Goal: Navigation & Orientation: Find specific page/section

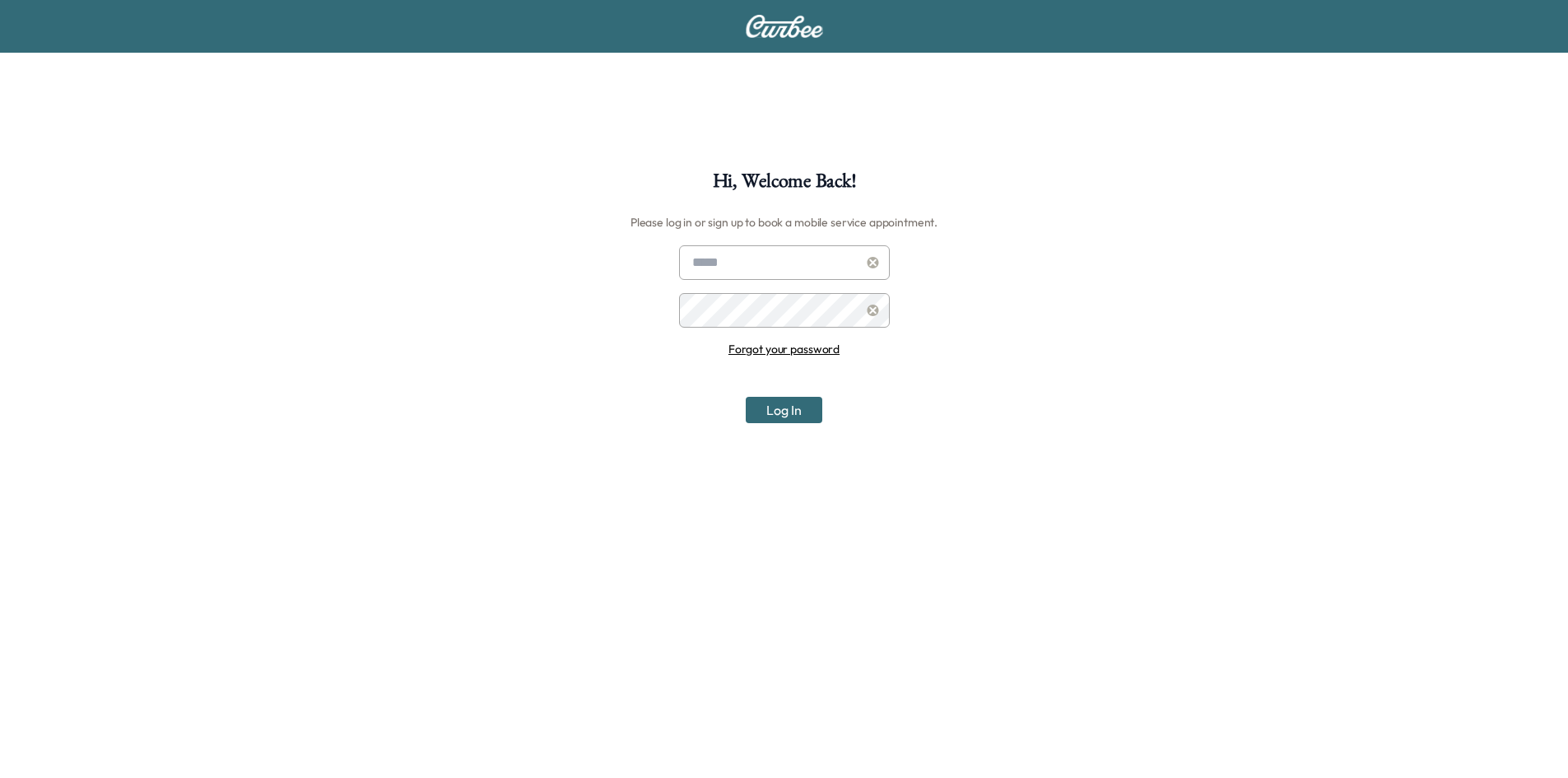
type input "**********"
click at [764, 414] on button "Log In" at bounding box center [784, 410] width 76 height 27
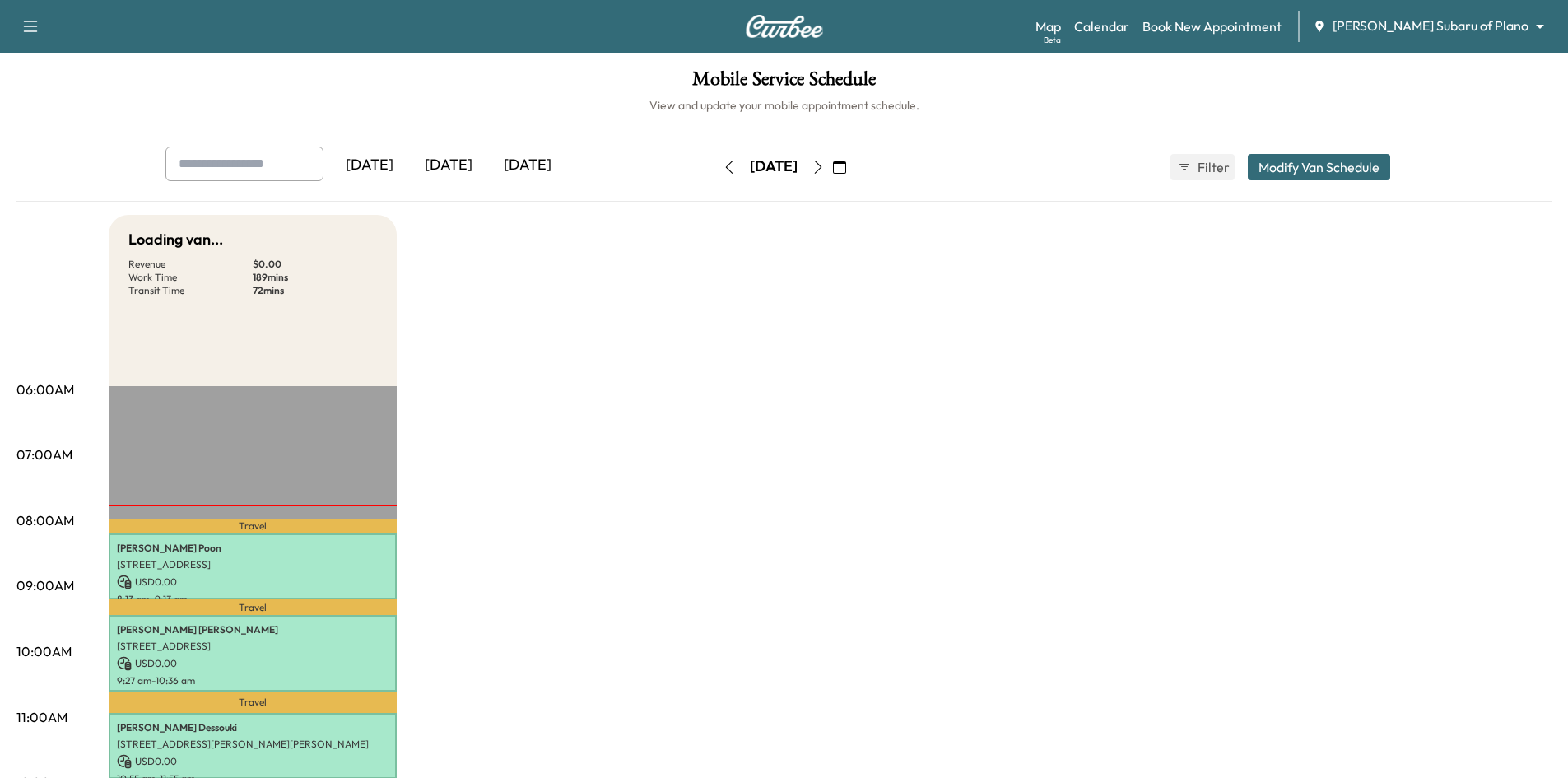
click at [1466, 29] on body "Auth is pending Support Log Out Map Beta Calendar Book New Appointment [PERSON_…" at bounding box center [784, 389] width 1568 height 778
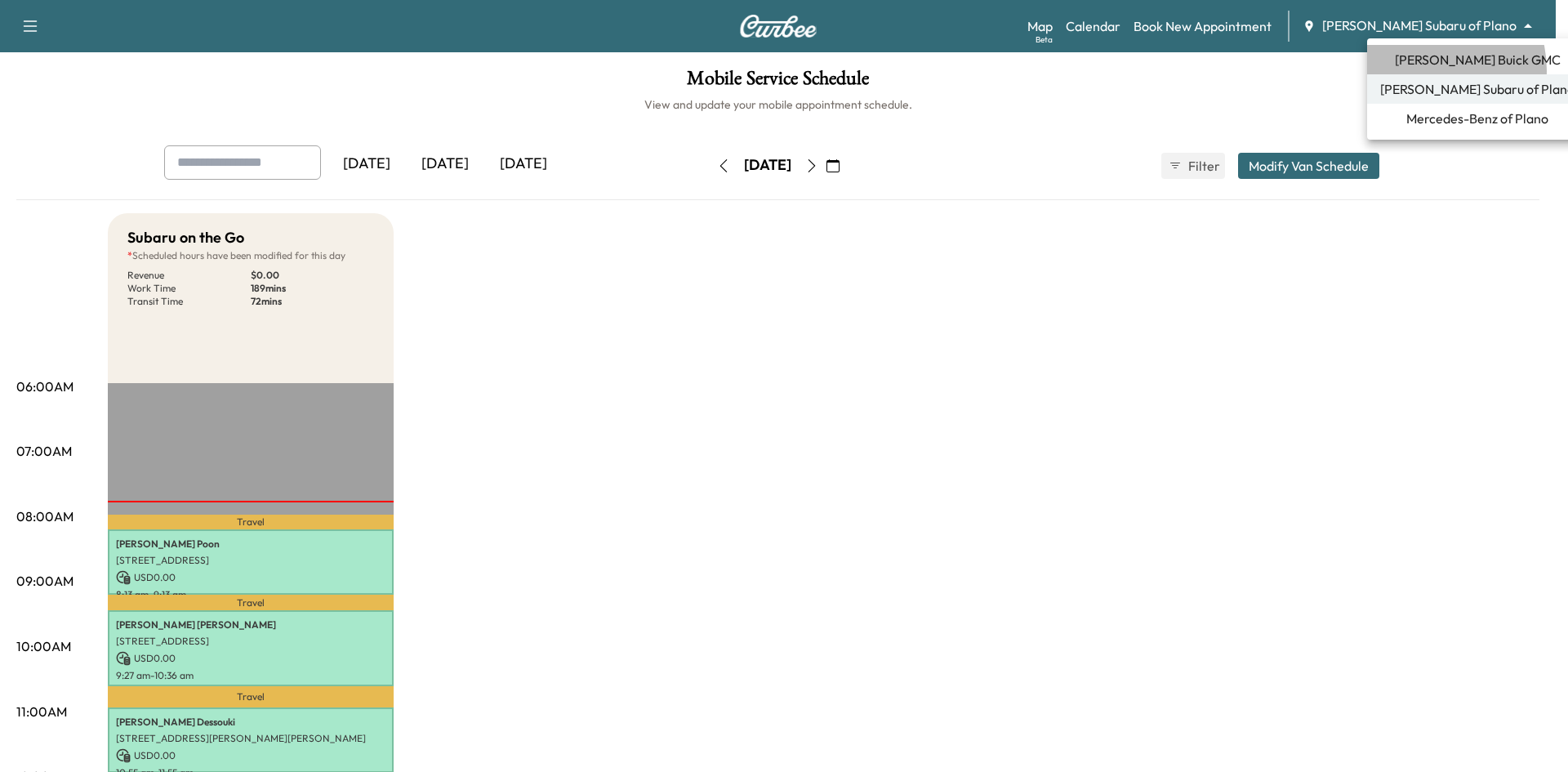
click at [1425, 71] on li "[PERSON_NAME] Buick GMC" at bounding box center [1476, 60] width 220 height 29
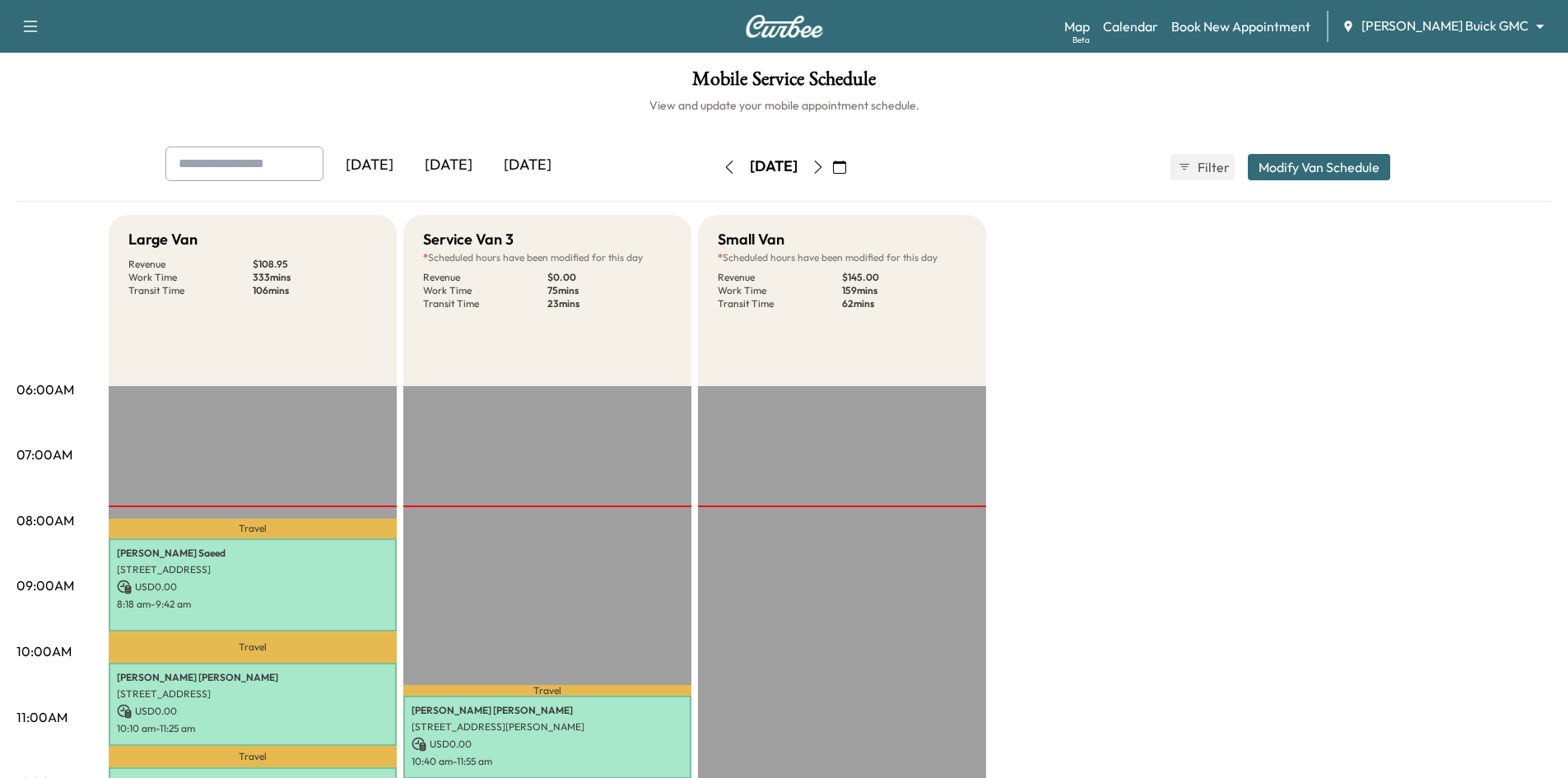
click at [456, 168] on div "[DATE]" at bounding box center [448, 166] width 79 height 38
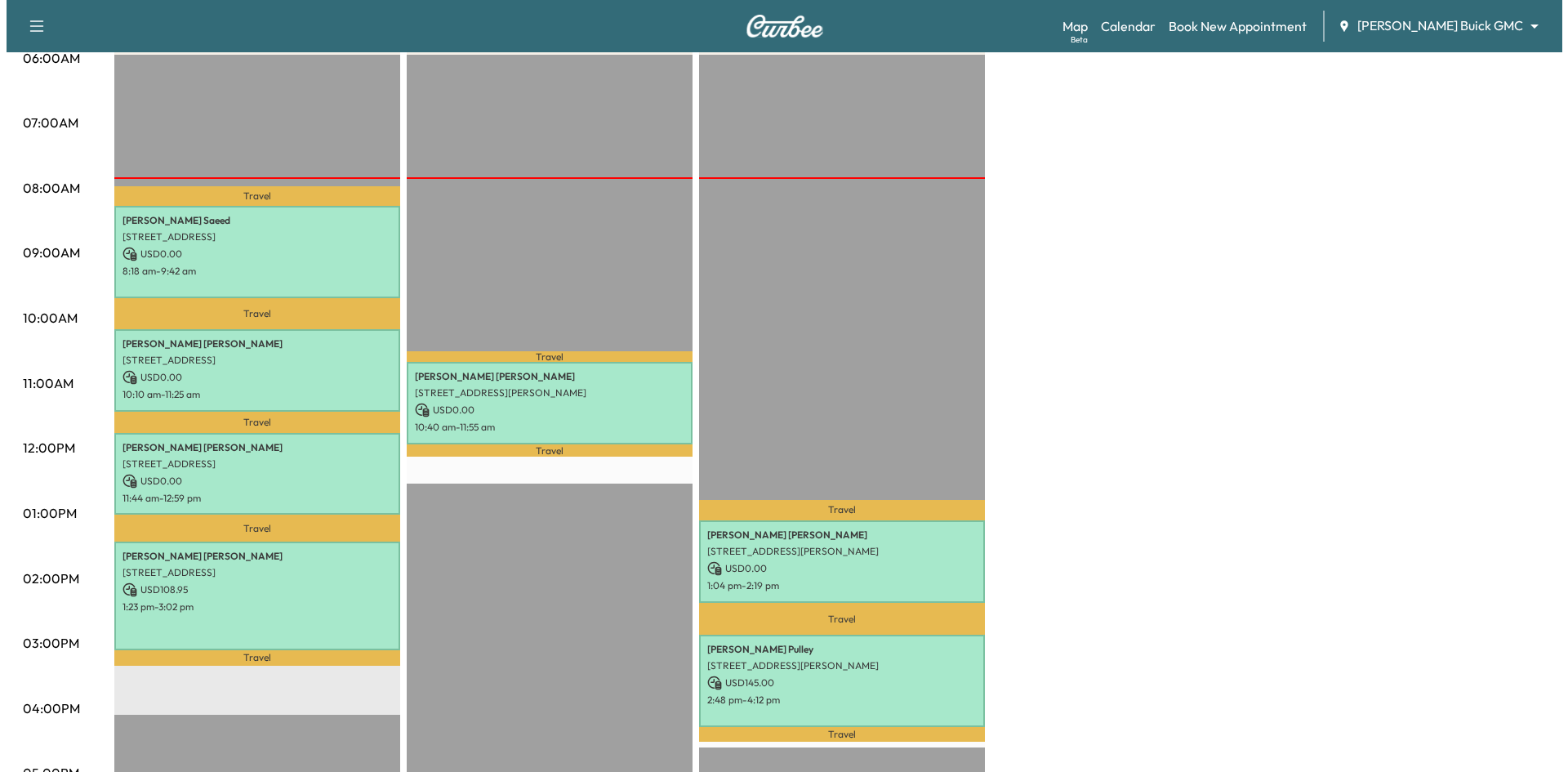
scroll to position [327, 0]
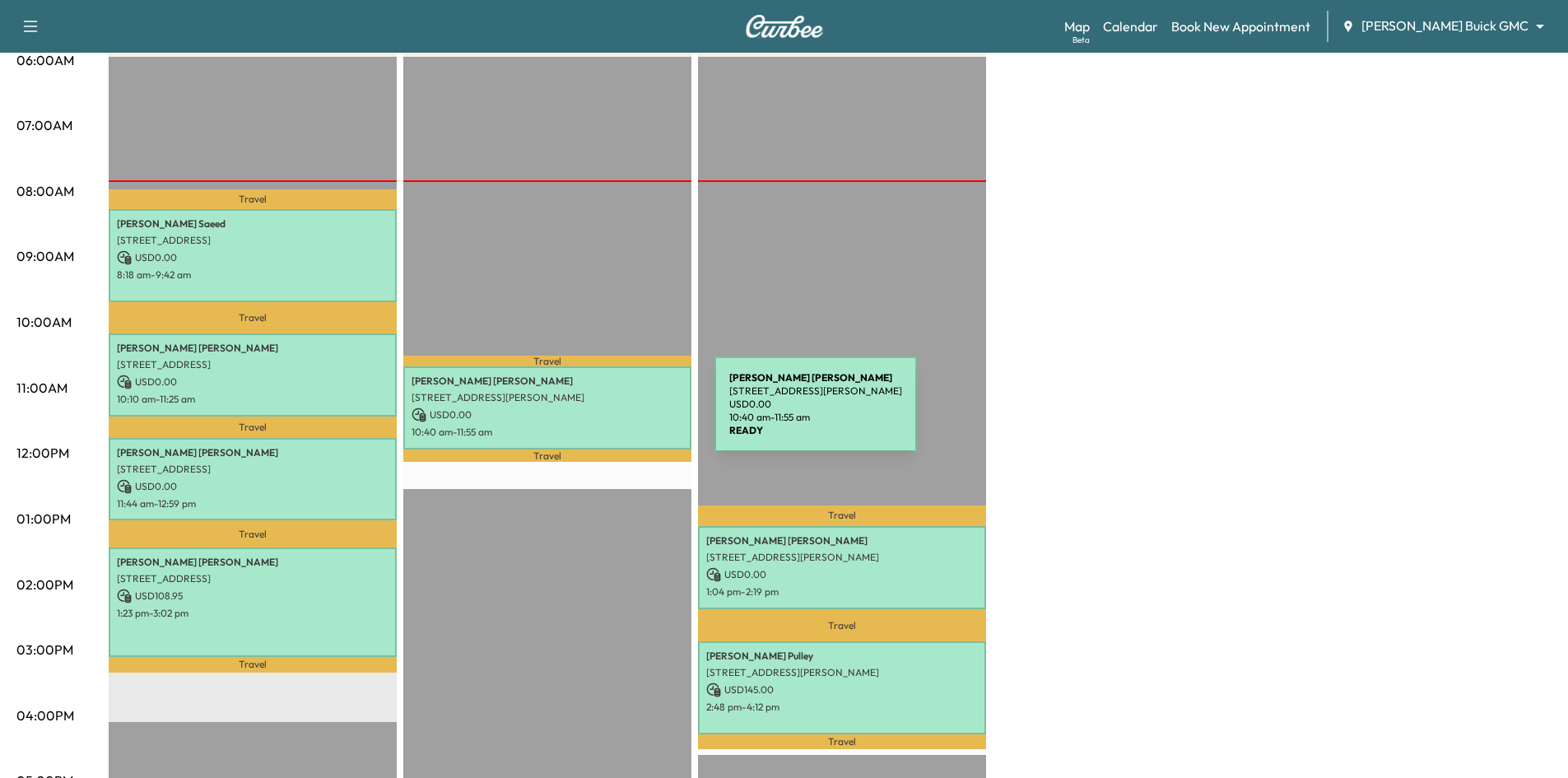
click at [591, 414] on p "USD 0.00" at bounding box center [546, 415] width 271 height 15
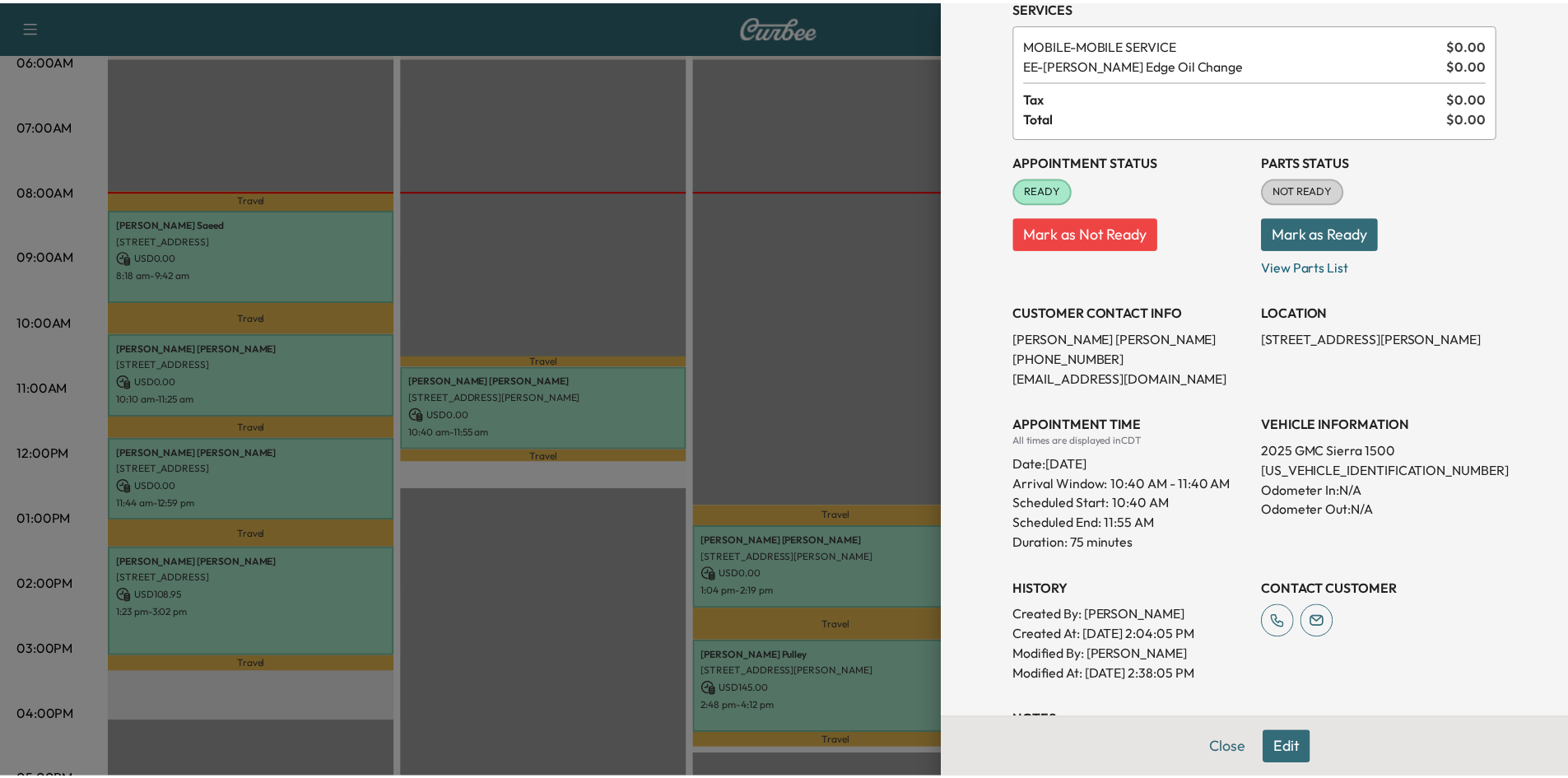
scroll to position [51, 0]
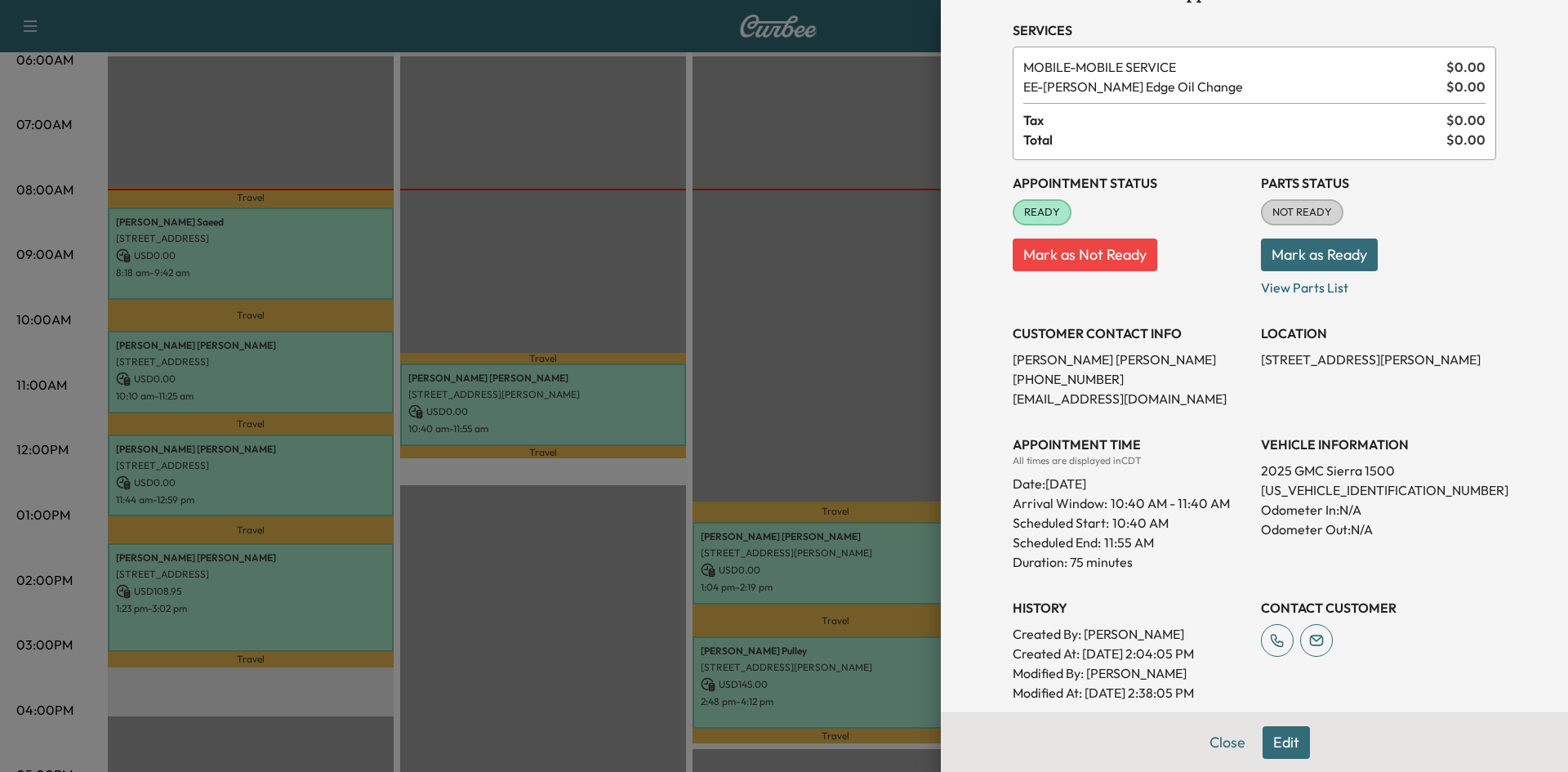
click at [589, 203] on div at bounding box center [784, 386] width 1568 height 772
